Goal: Find specific page/section: Find specific page/section

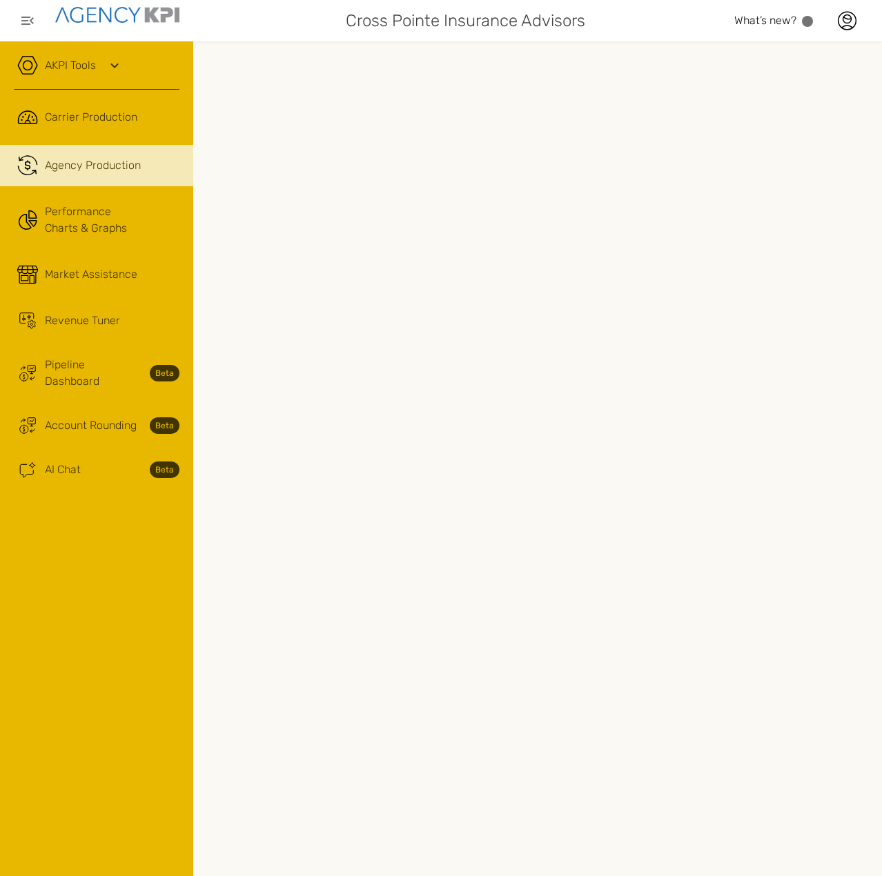
click at [88, 67] on link "AKPI Tools" at bounding box center [70, 65] width 51 height 17
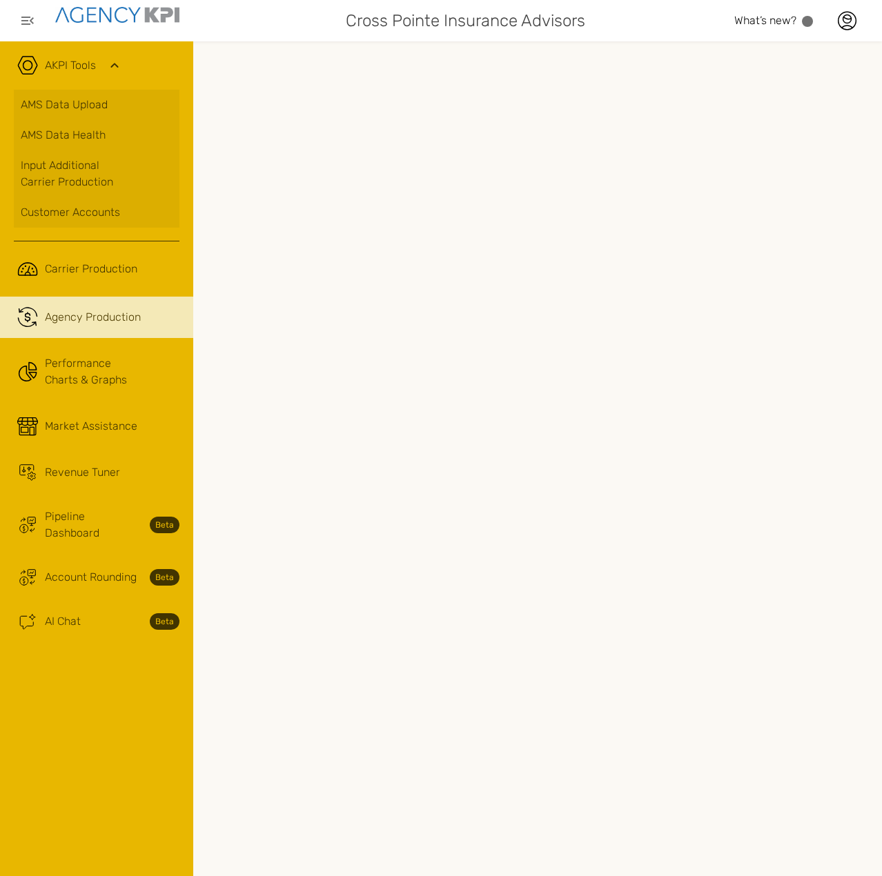
click at [112, 60] on icon at bounding box center [114, 65] width 17 height 17
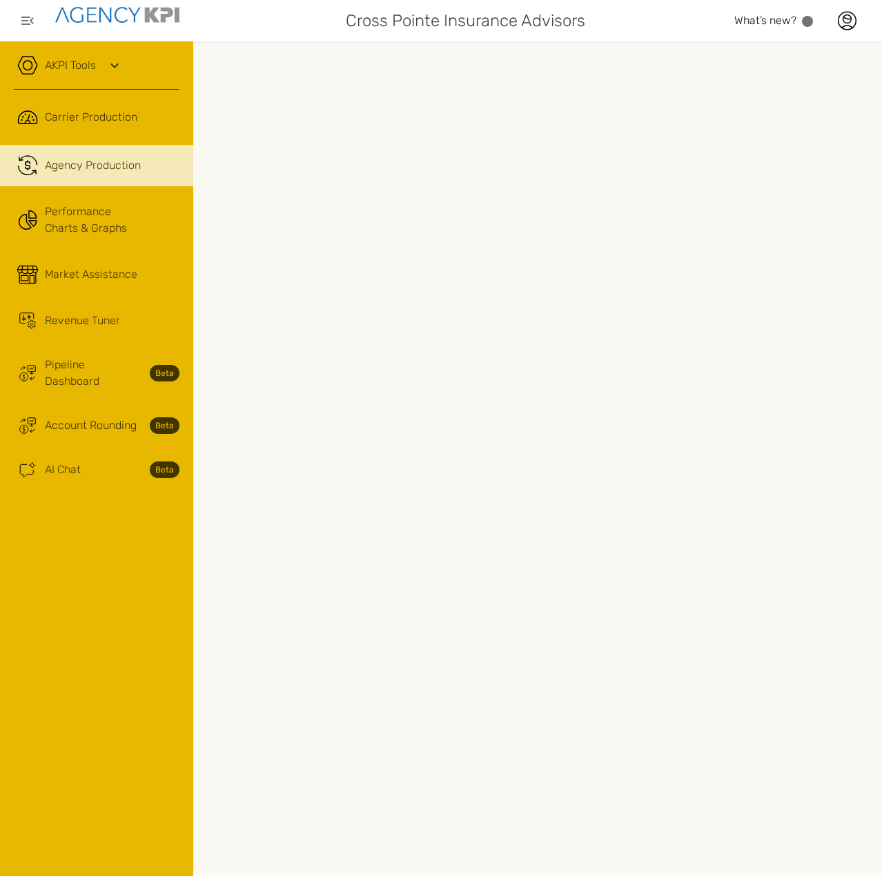
scroll to position [0, 183]
click at [19, 18] on button "button" at bounding box center [28, 21] width 28 height 28
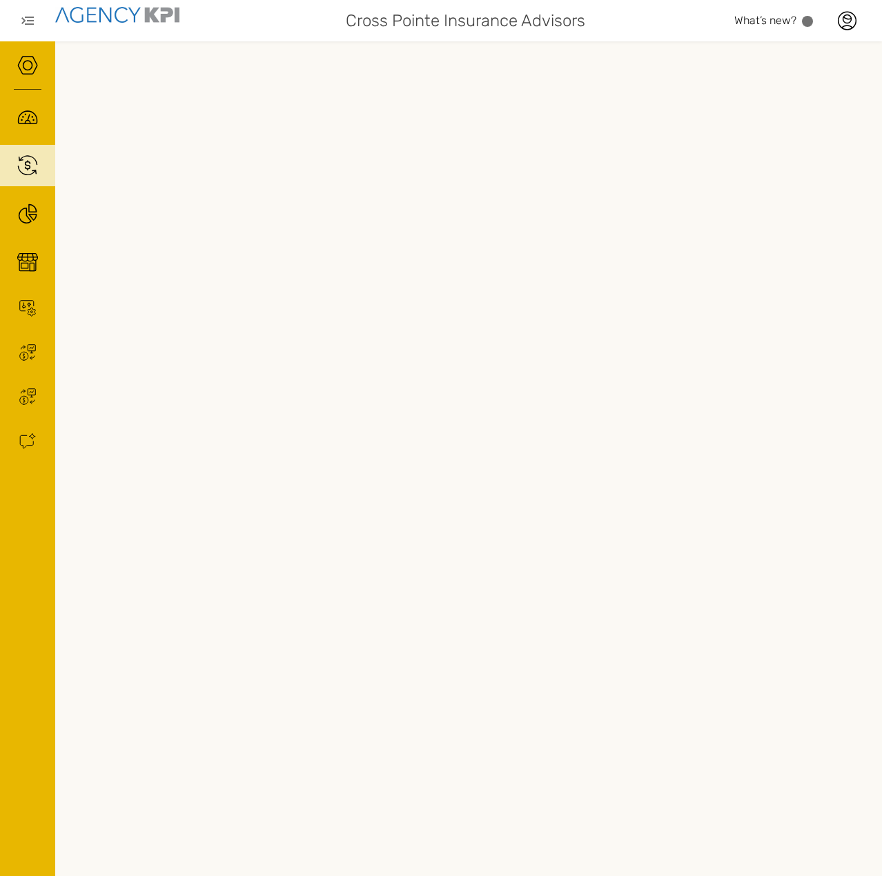
scroll to position [0, 153]
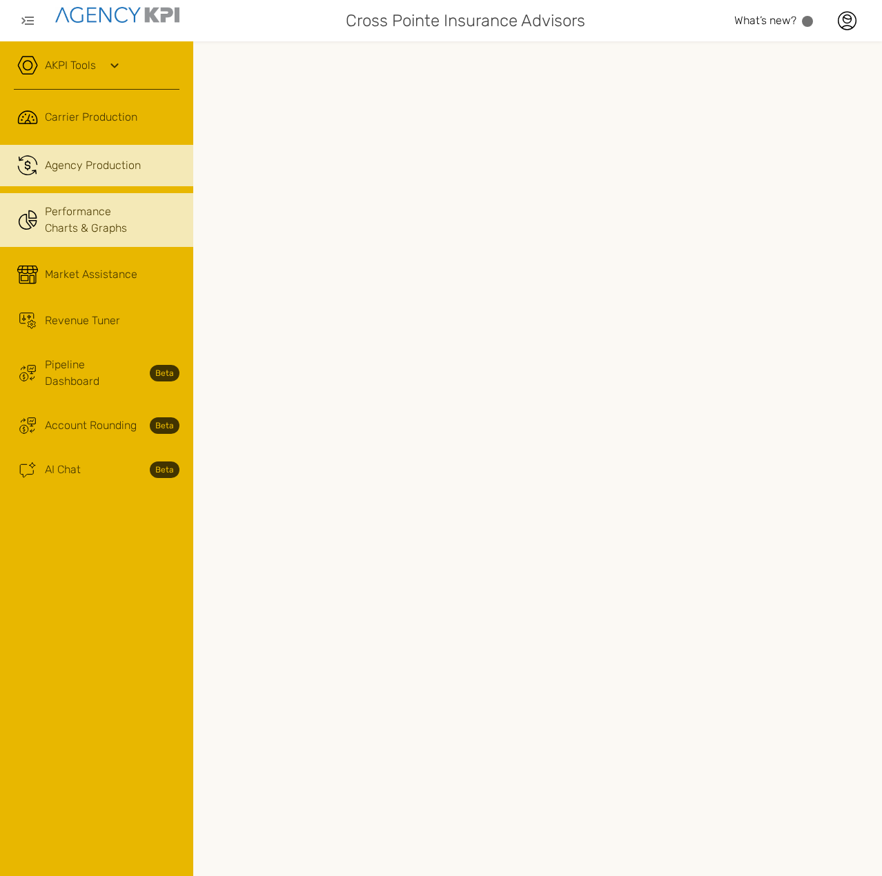
click at [119, 231] on link "Performance Charts & Graphs" at bounding box center [96, 220] width 193 height 54
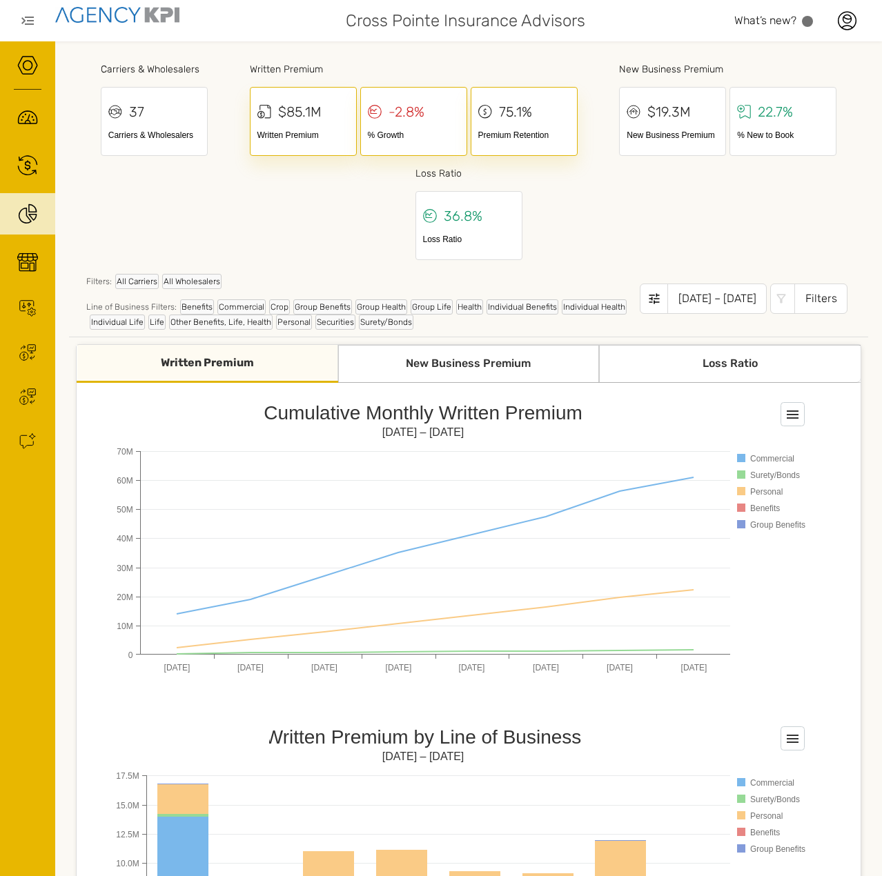
click at [235, 230] on div "Carriers & Wholesalers 37 Carriers & Wholesalers Written Premium $85.1M Written…" at bounding box center [468, 159] width 799 height 208
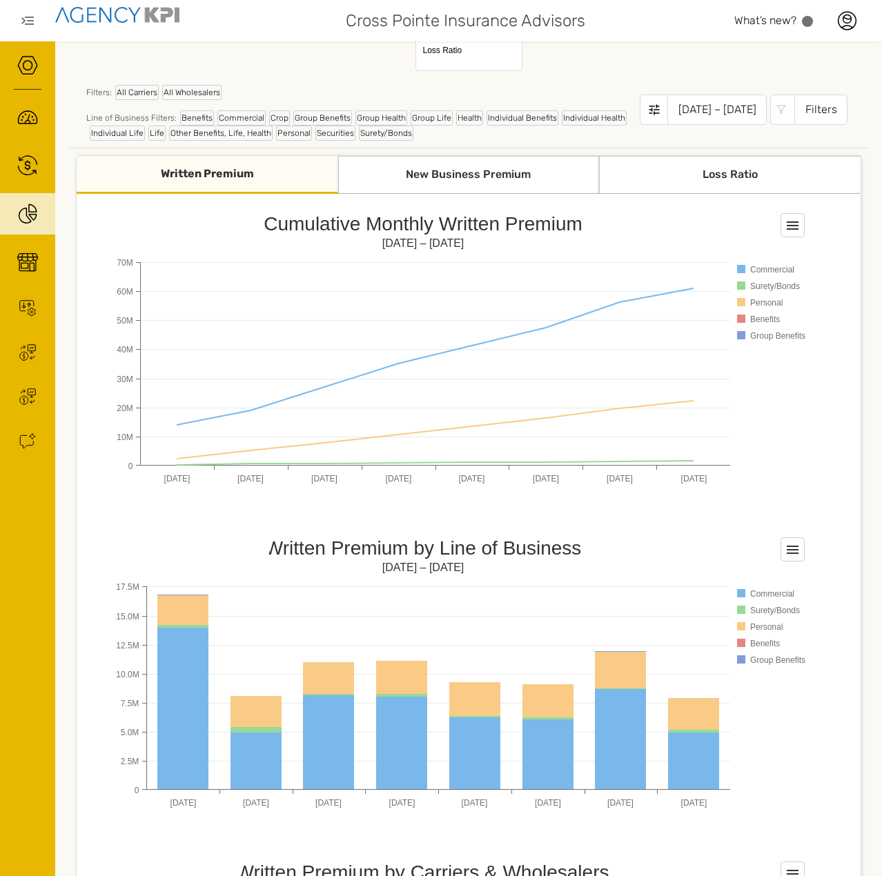
scroll to position [183, 0]
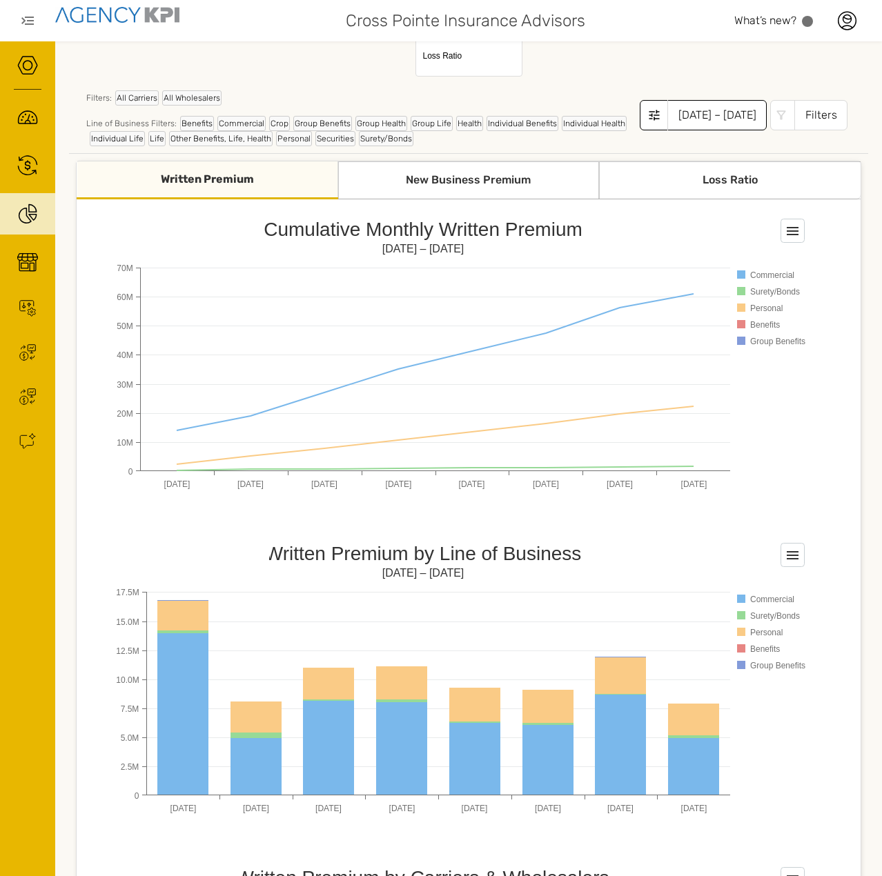
click at [715, 117] on div "[DATE] – [DATE]" at bounding box center [716, 115] width 99 height 30
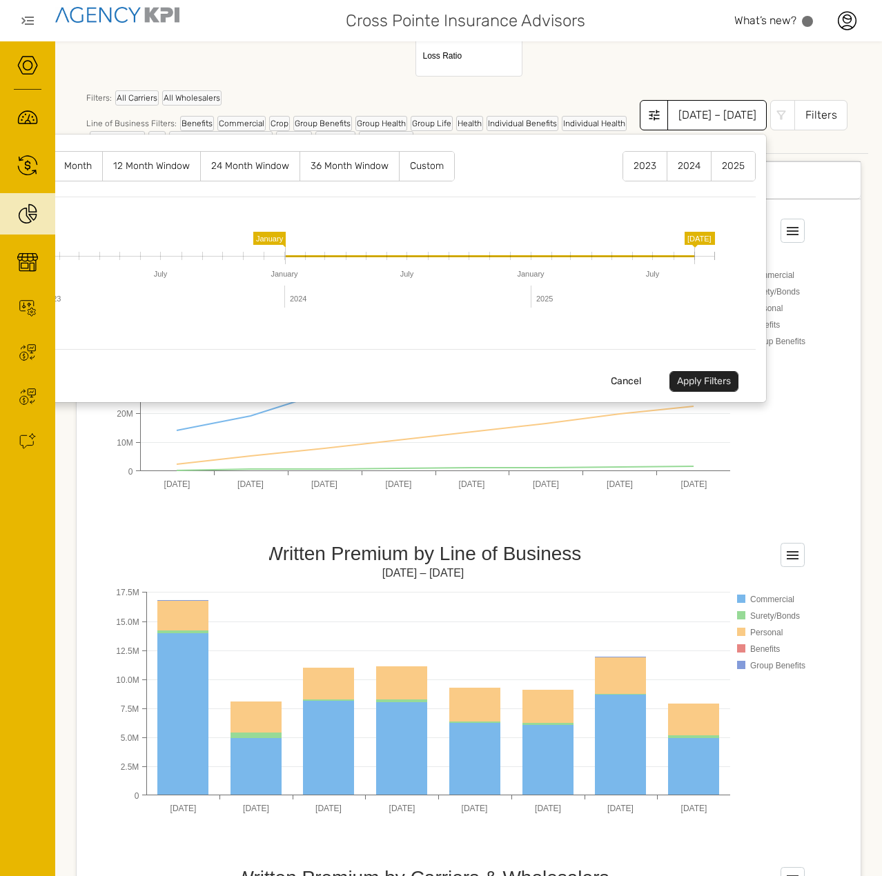
drag, startPoint x: 515, startPoint y: 242, endPoint x: 269, endPoint y: 287, distance: 249.6
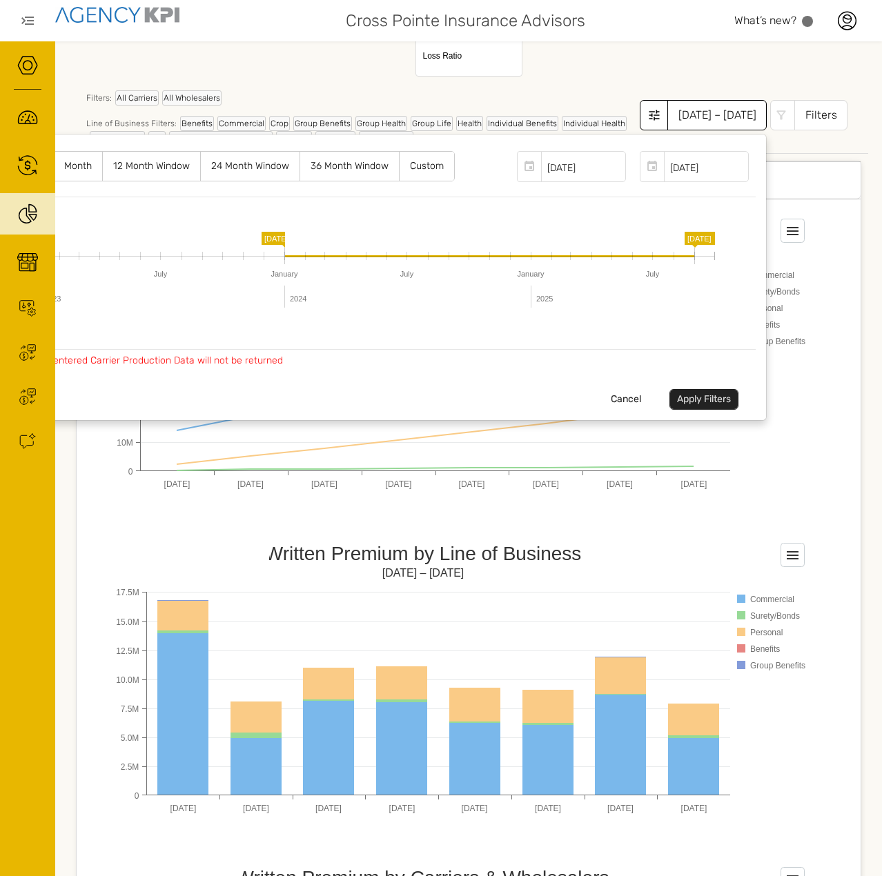
drag, startPoint x: 707, startPoint y: 393, endPoint x: 584, endPoint y: 343, distance: 133.4
click at [706, 393] on button "Apply Filters" at bounding box center [703, 399] width 69 height 21
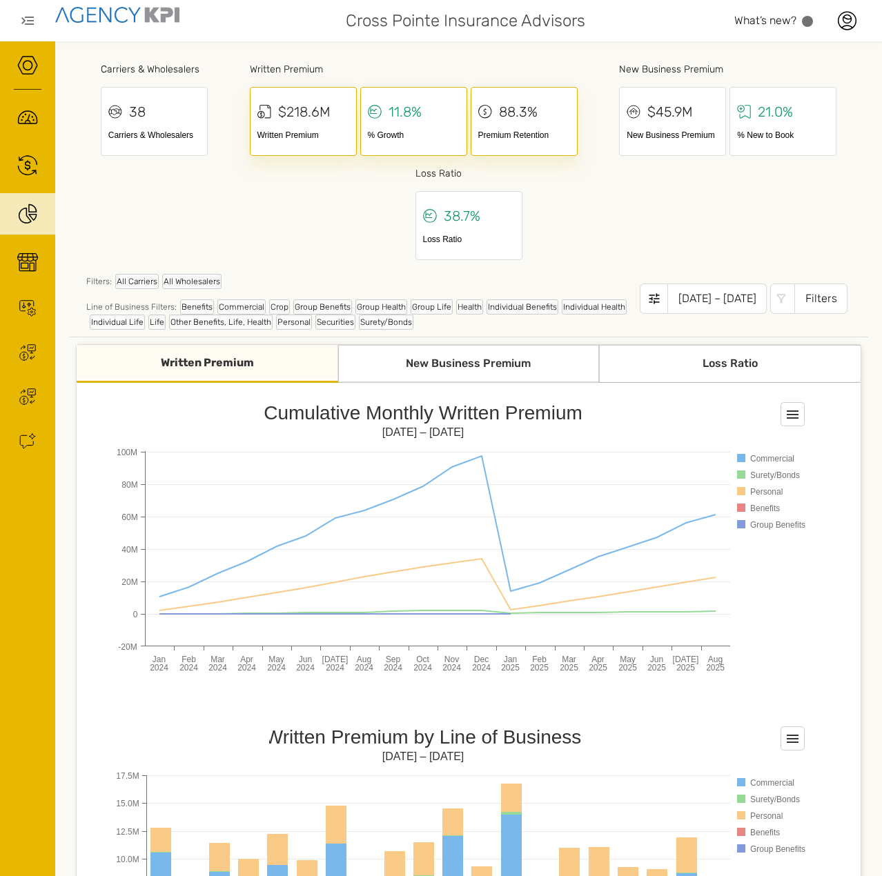
click at [449, 351] on div "New Business Premium" at bounding box center [468, 364] width 261 height 38
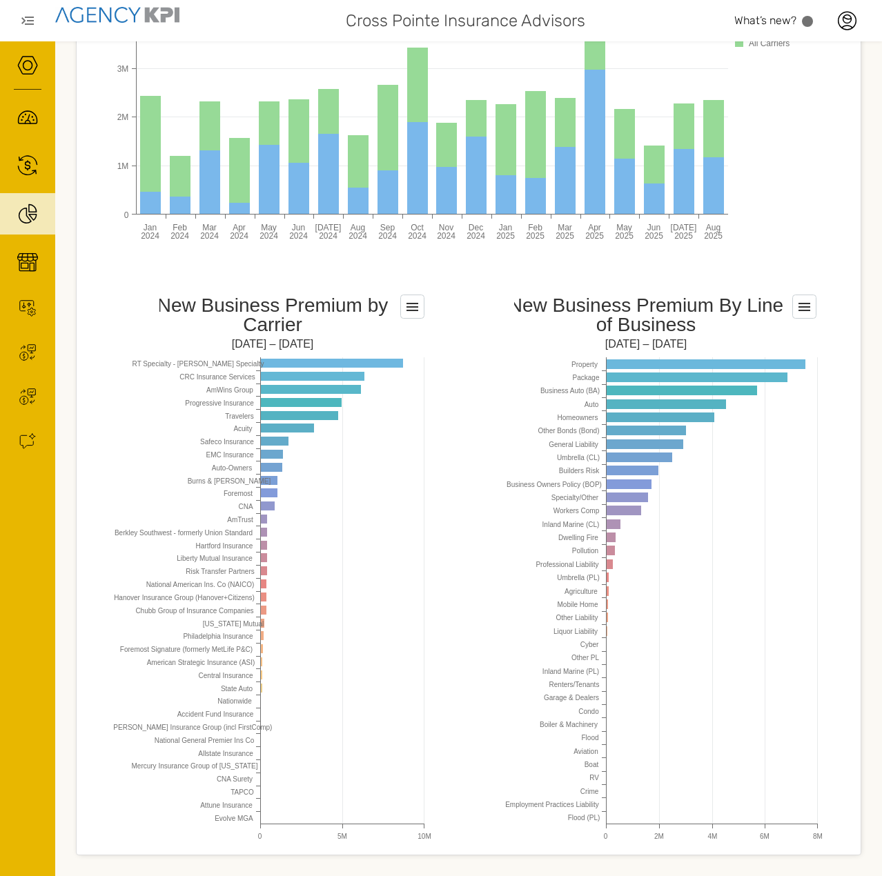
scroll to position [597, 0]
